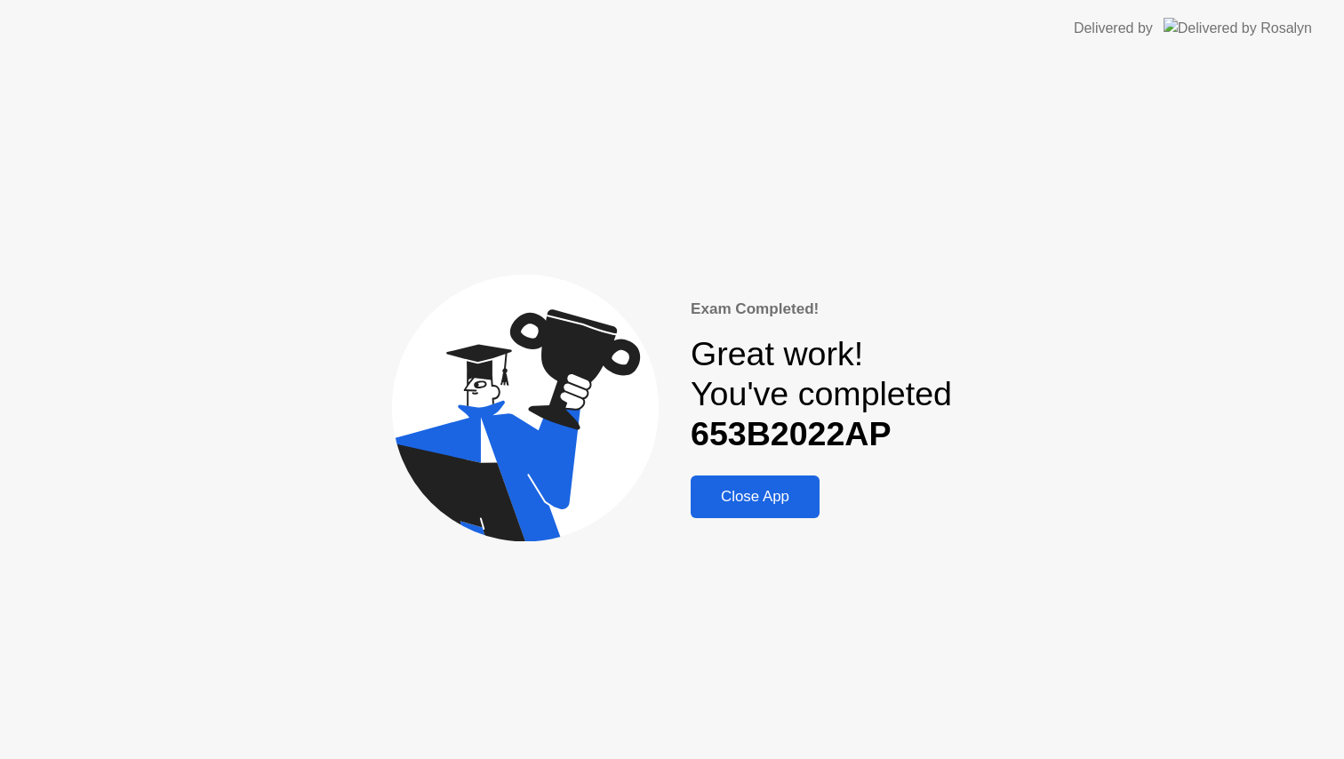
click at [774, 500] on div "Close App" at bounding box center [755, 497] width 118 height 18
click at [770, 501] on div "Close App" at bounding box center [755, 497] width 118 height 18
click at [1117, 322] on div "Exam Completed! Great work! You've completed 653B2022AP Close App" at bounding box center [672, 408] width 1344 height 702
click at [761, 510] on button "Close App" at bounding box center [755, 497] width 129 height 43
click at [772, 504] on div "Close App" at bounding box center [755, 497] width 118 height 18
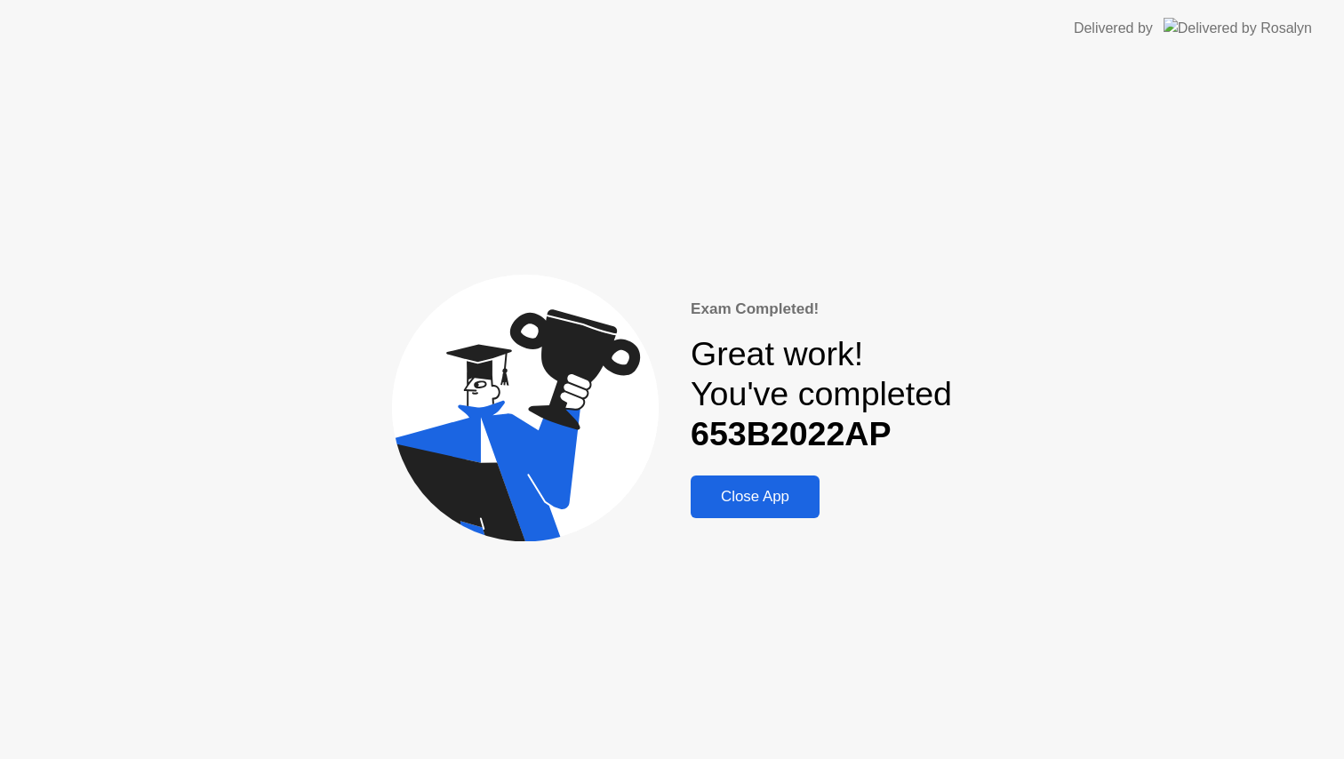
click at [772, 504] on div "Close App" at bounding box center [755, 497] width 118 height 18
